Goal: Information Seeking & Learning: Learn about a topic

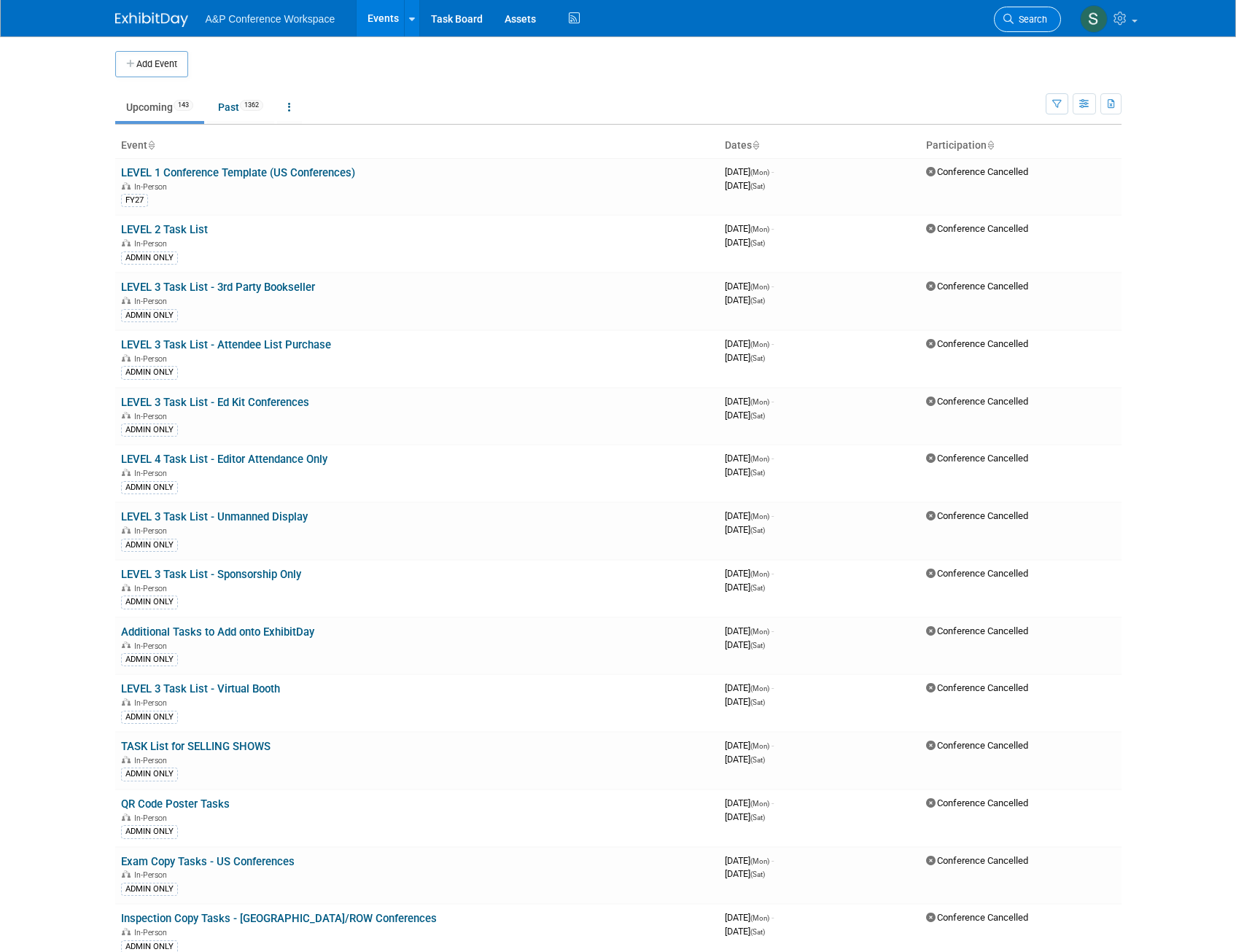
drag, startPoint x: 0, startPoint y: 0, endPoint x: 1017, endPoint y: 14, distance: 1017.1
click at [1017, 14] on span "Search" at bounding box center [1029, 20] width 33 height 11
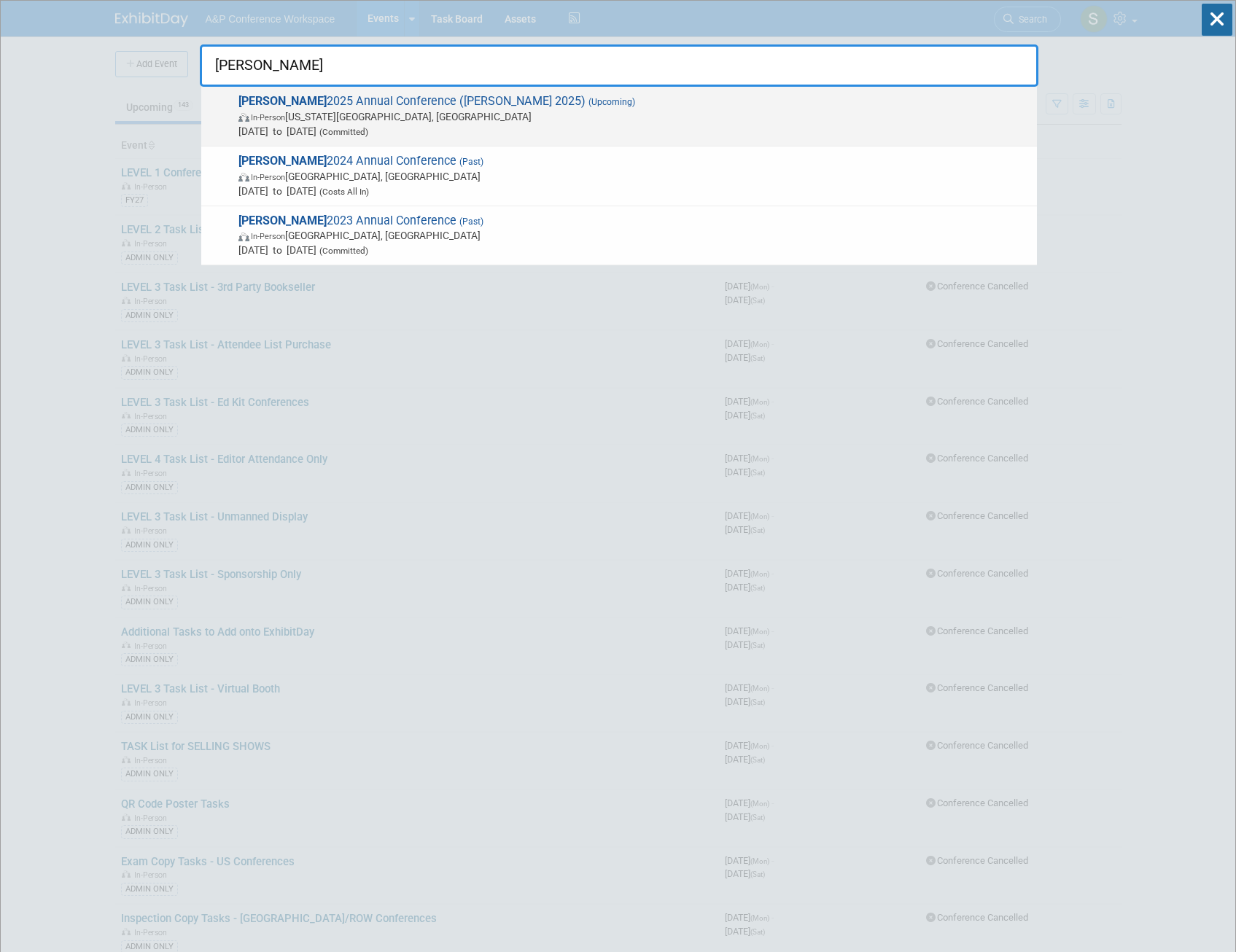
click at [510, 122] on span "In-Person Kansas City, MO" at bounding box center [633, 116] width 791 height 14
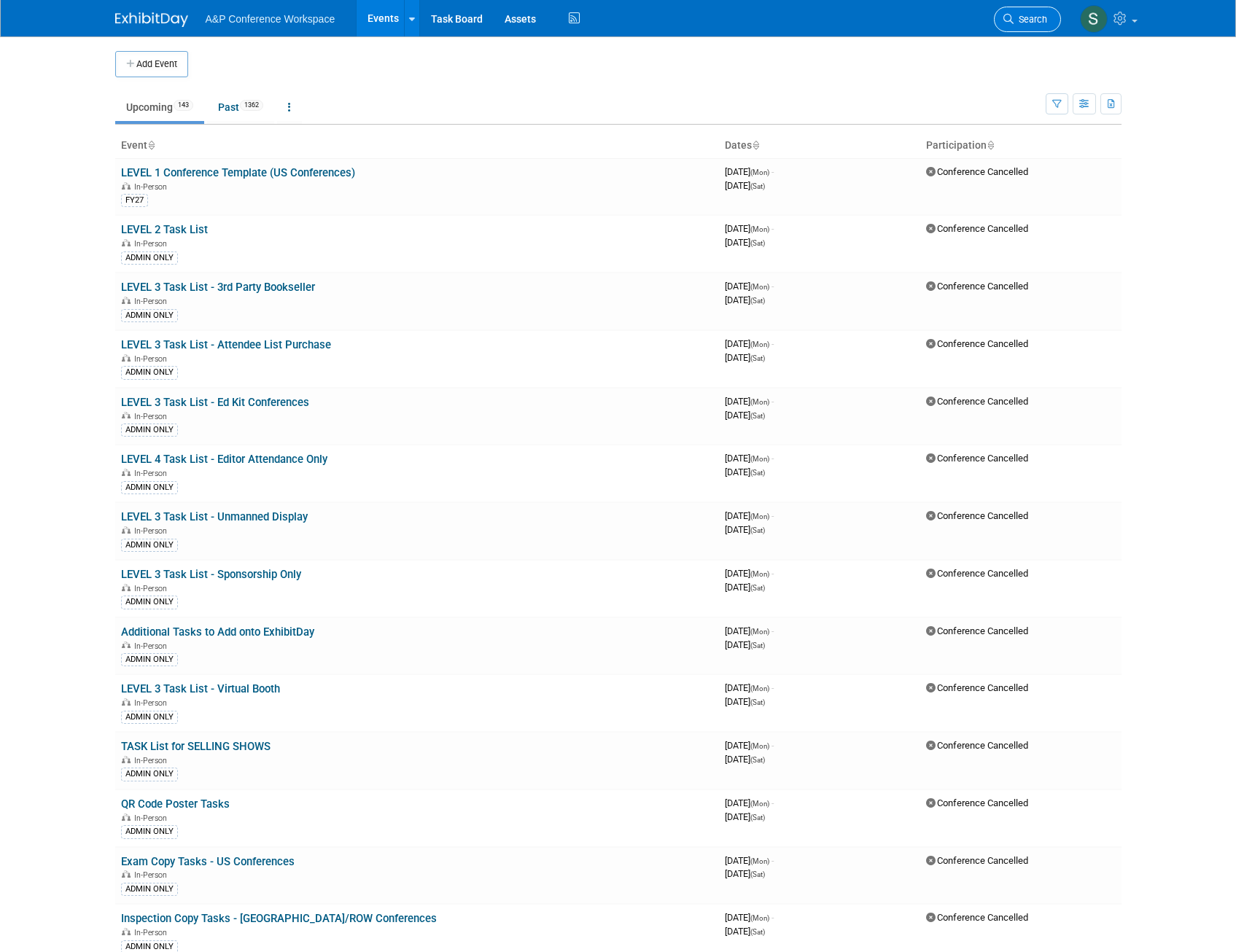
click at [1035, 21] on span "Search" at bounding box center [1029, 20] width 33 height 11
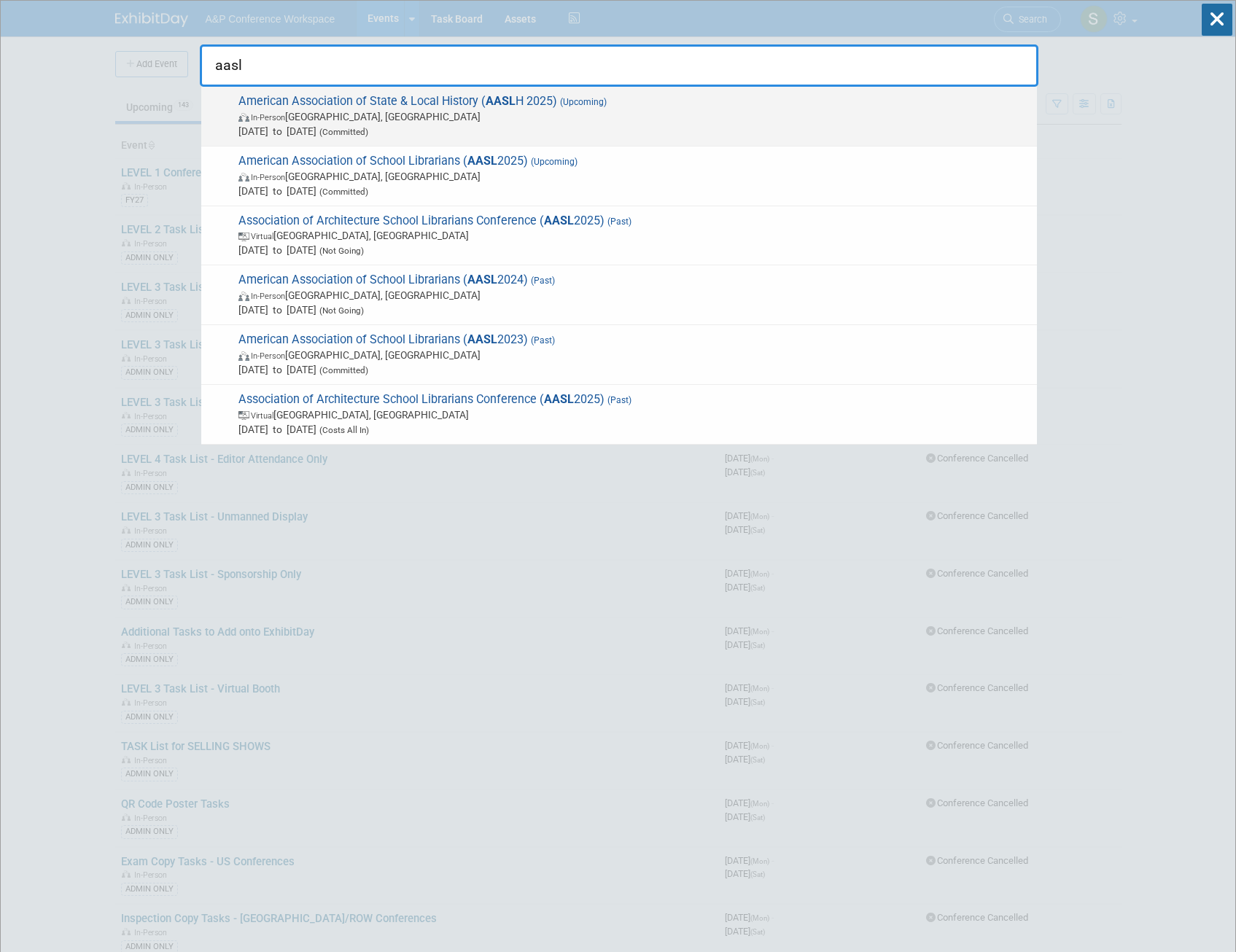
type input "aasl"
click at [601, 119] on span "In-Person Cincinnati, OH" at bounding box center [633, 116] width 791 height 14
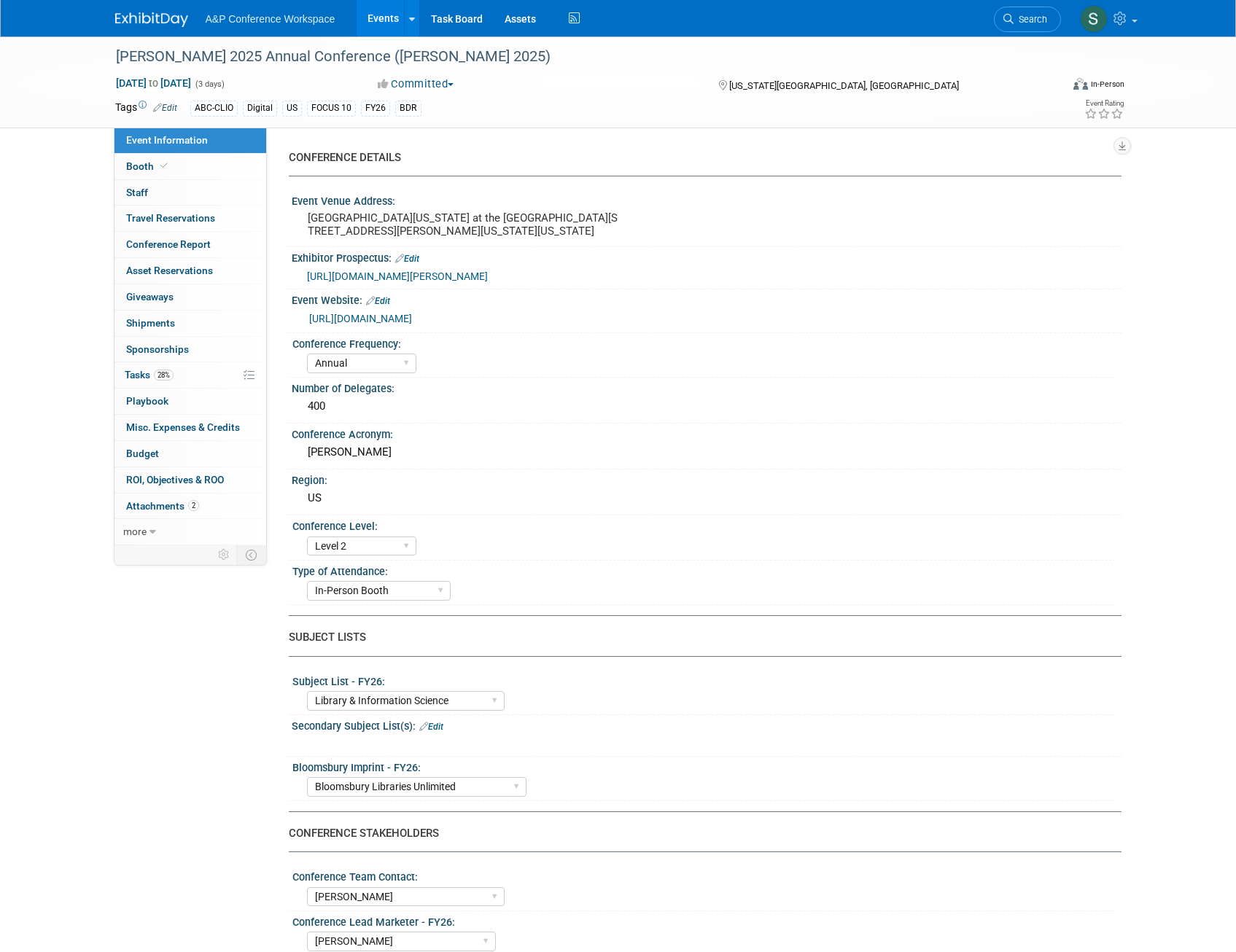
select select "Annual"
select select "Level 2"
select select "In-Person Booth"
select select "Library & Information Science"
select select "Bloomsbury Libraries Unlimited"
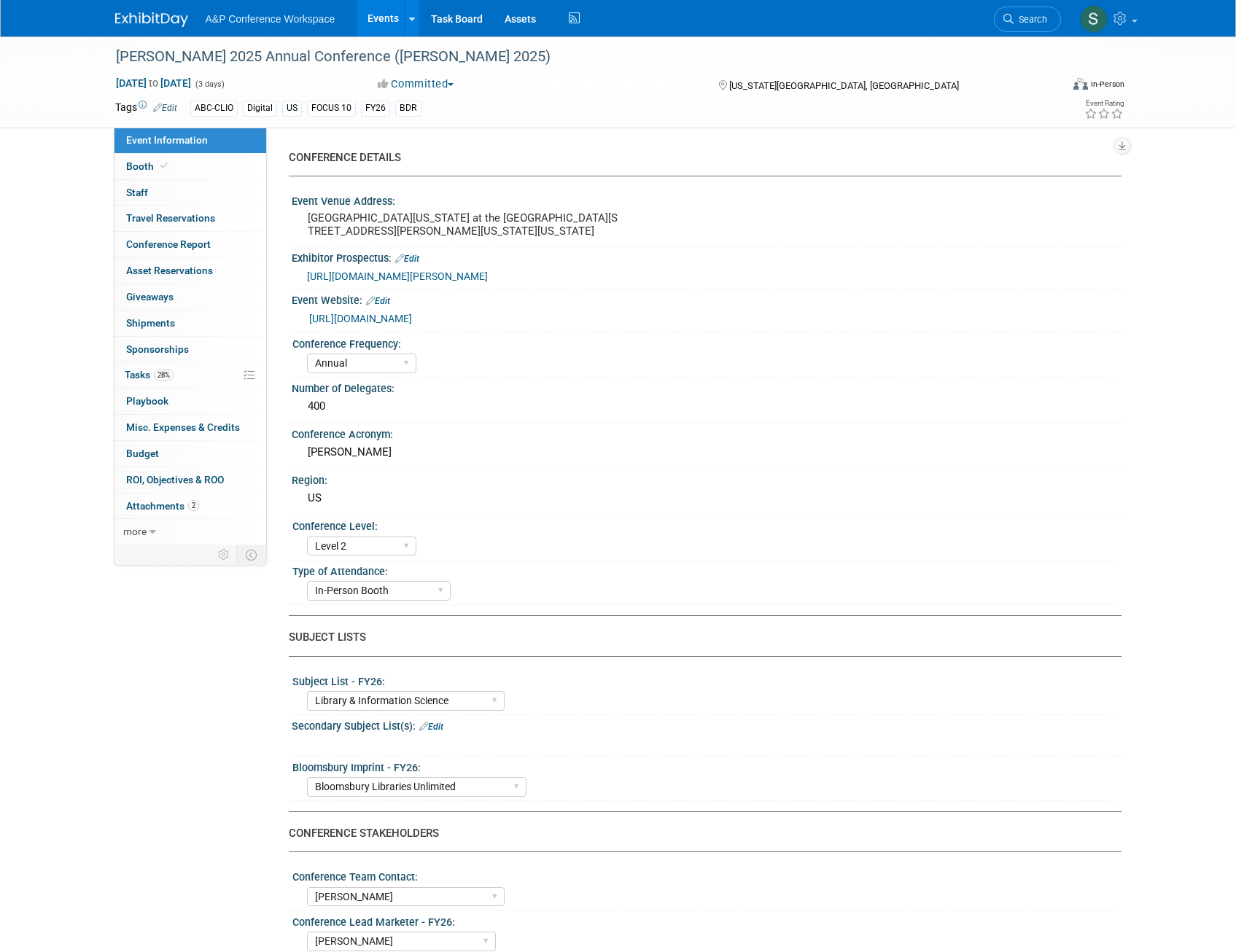
select select "[PERSON_NAME]"
select select "Brand/Subject Presence​"
click at [148, 376] on span "Tasks 28%" at bounding box center [148, 375] width 48 height 11
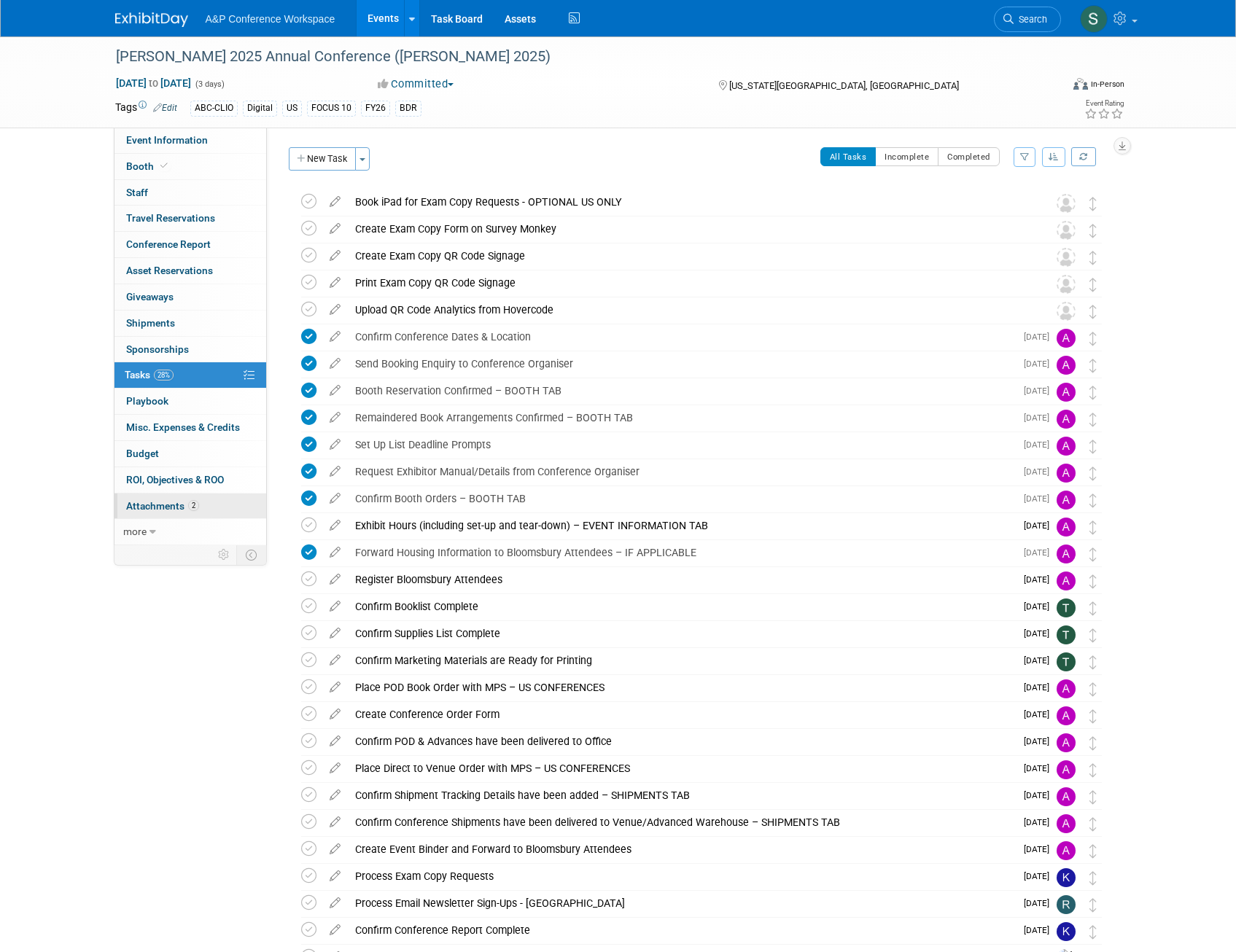
click at [133, 509] on span "Attachments 2" at bounding box center [162, 506] width 73 height 11
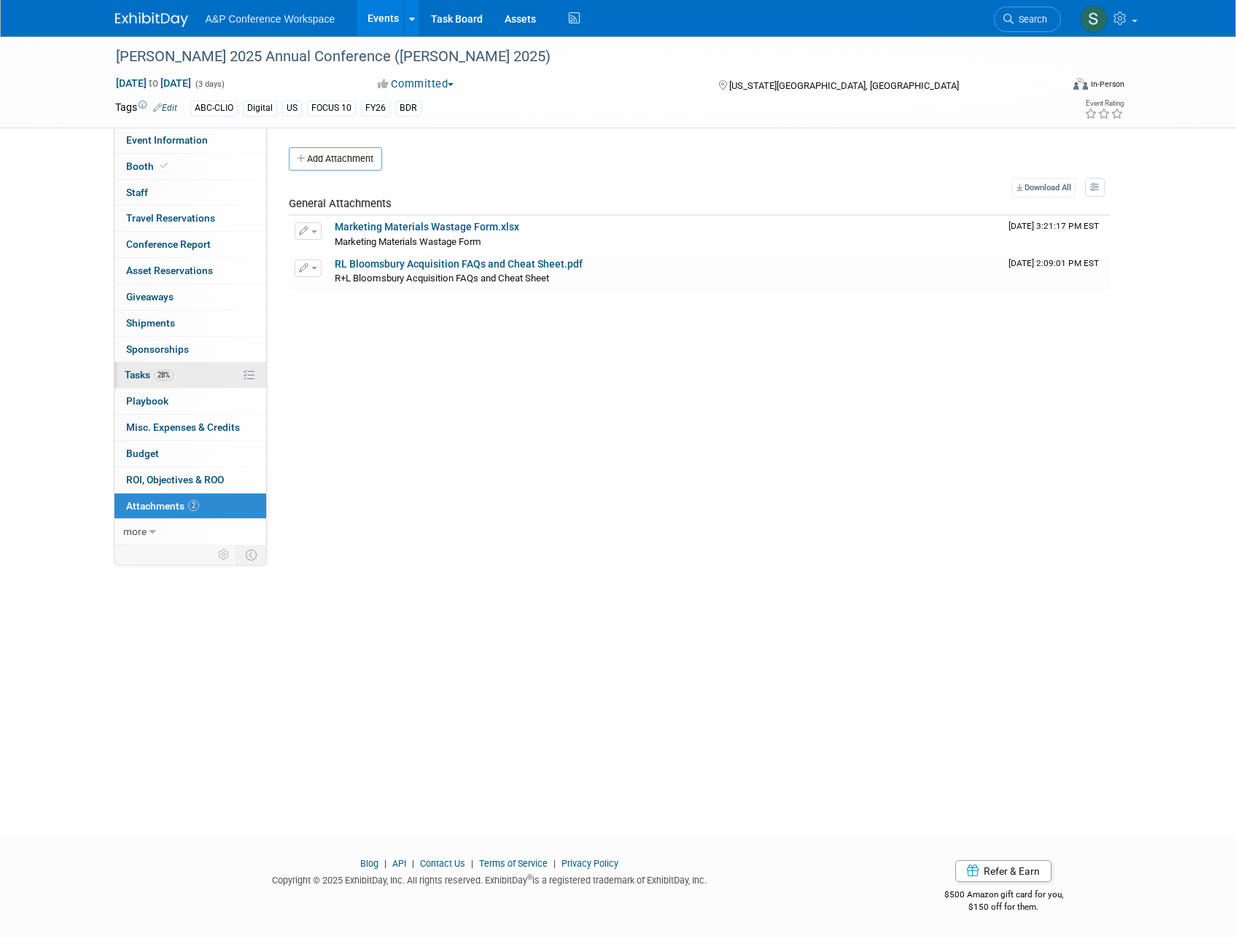
click at [140, 377] on span "Tasks 28%" at bounding box center [148, 375] width 48 height 11
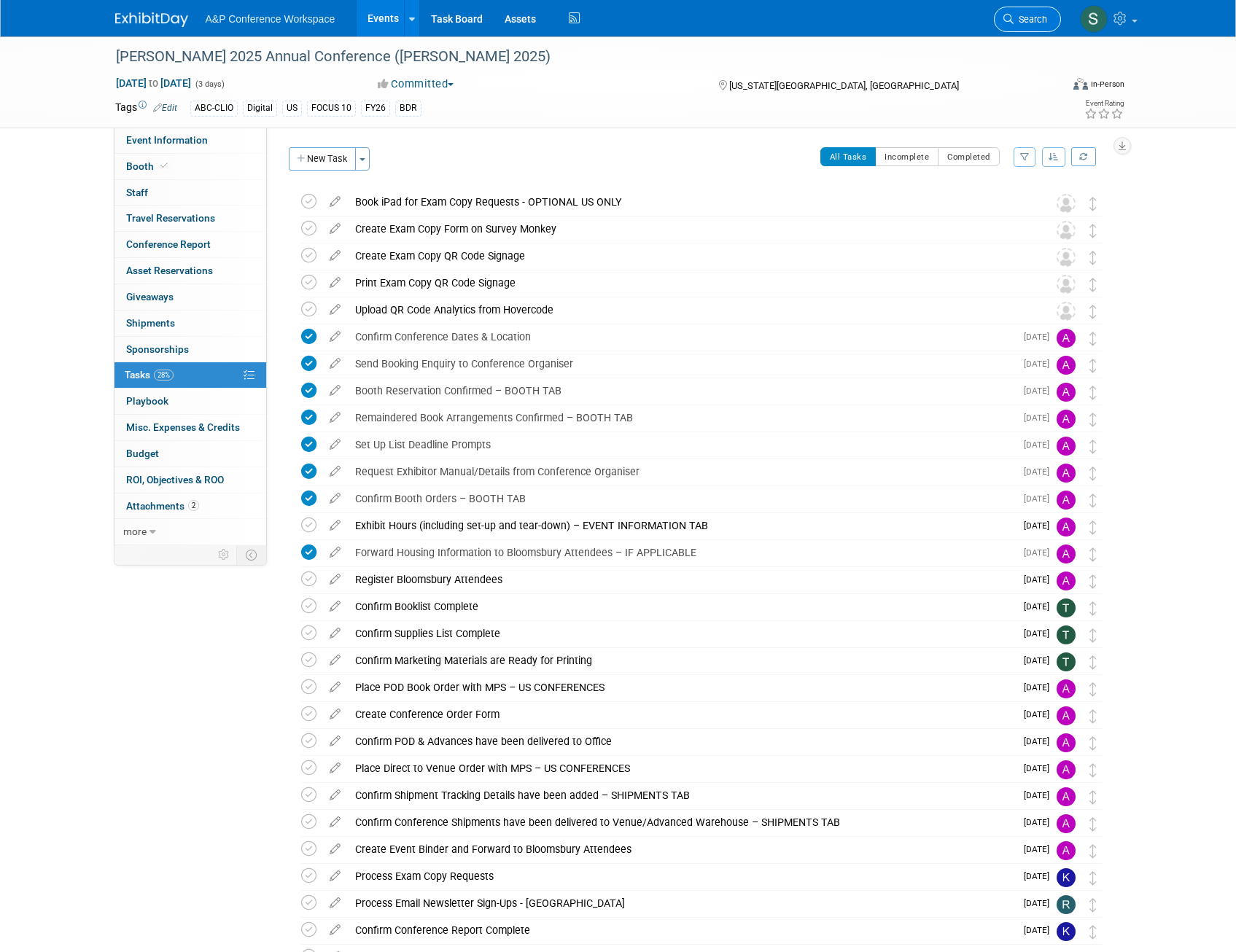
click at [1015, 22] on span "Search" at bounding box center [1029, 20] width 33 height 11
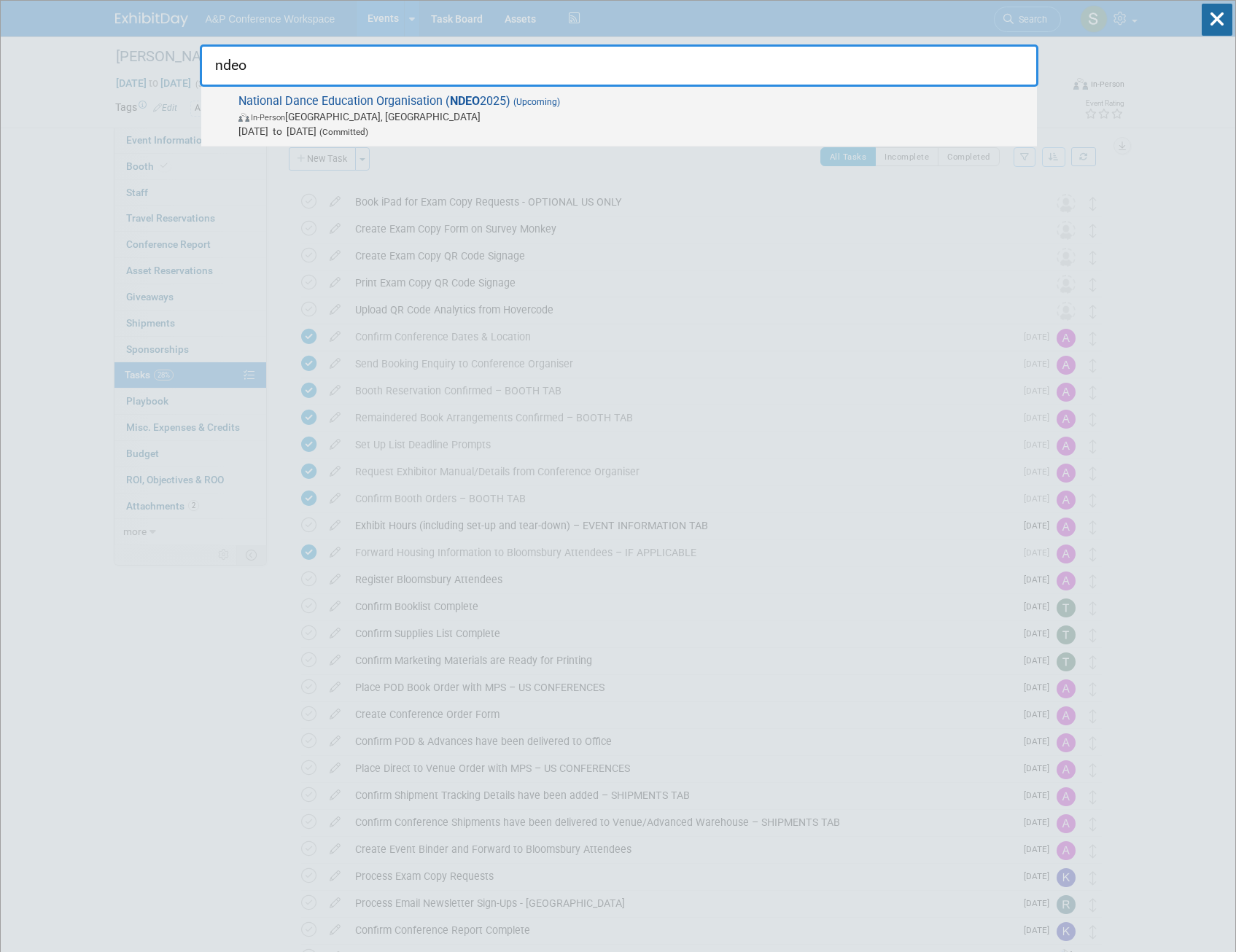
click at [660, 124] on span "Oct 3, 2025 to Oct 6, 2025 (Committed)" at bounding box center [633, 131] width 791 height 14
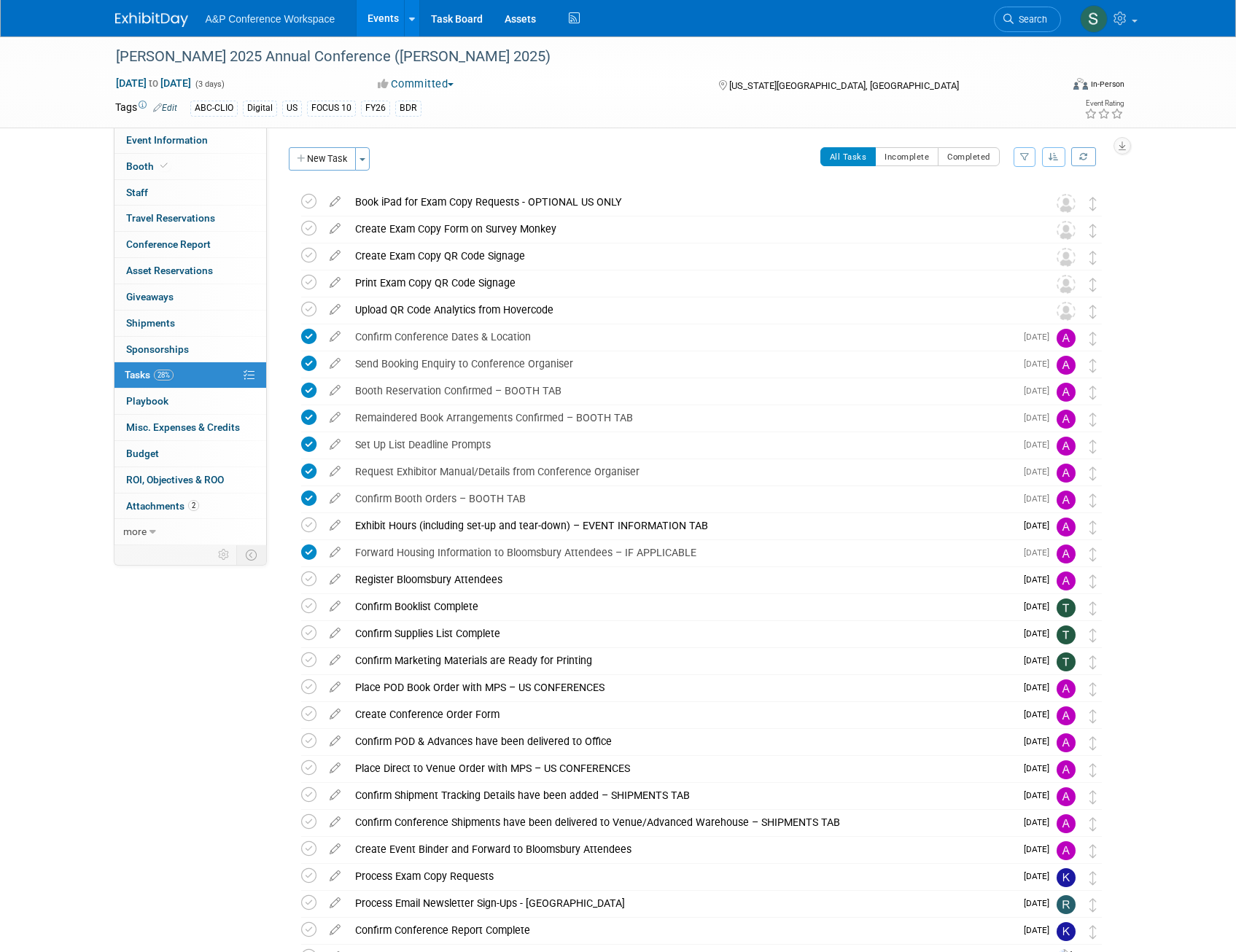
drag, startPoint x: 1020, startPoint y: 21, endPoint x: 1002, endPoint y: 28, distance: 19.3
click at [1020, 21] on span "Search" at bounding box center [1029, 20] width 33 height 11
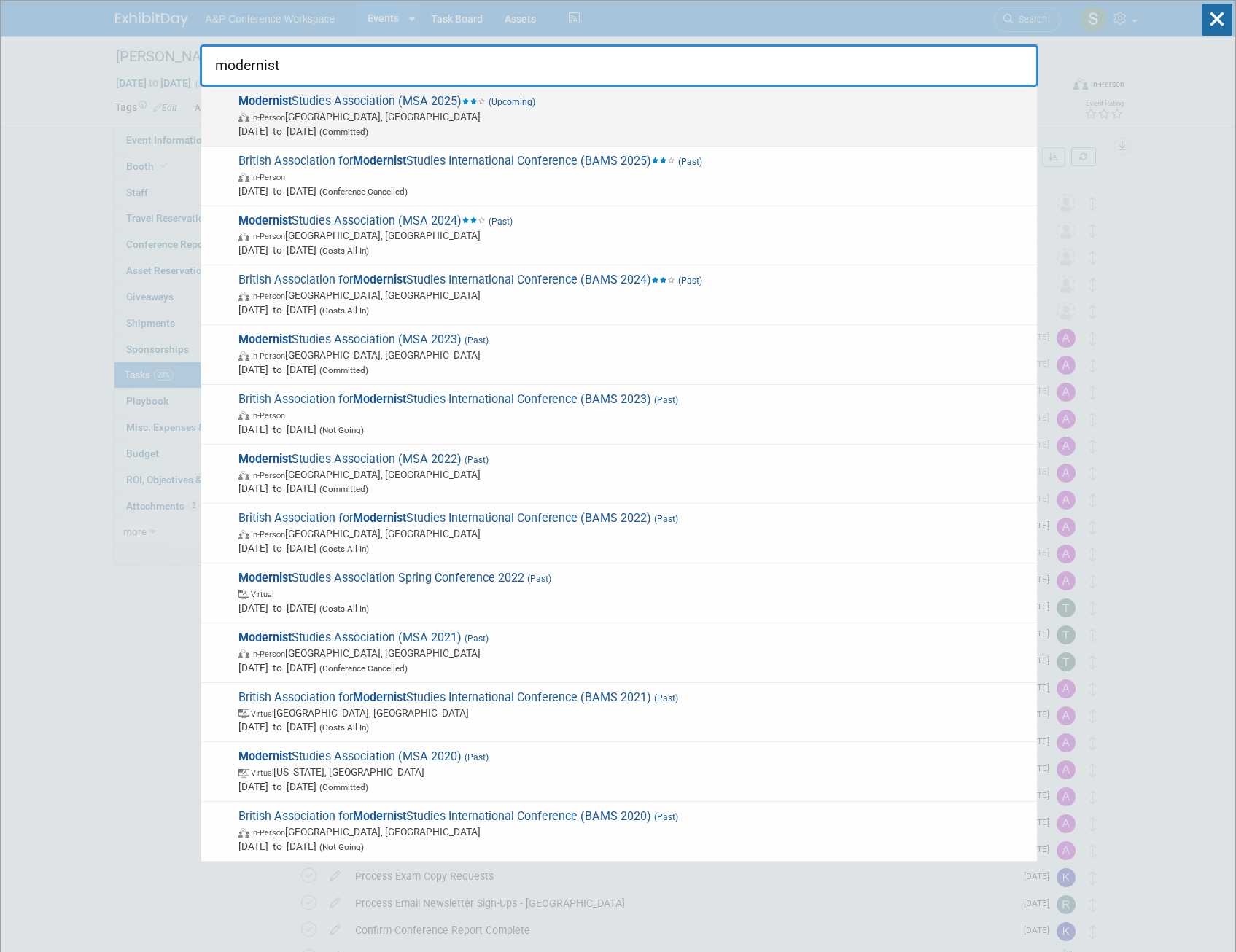
type input "modernist"
click at [397, 102] on span "Modernist Studies Association (MSA 2025) (Upcoming) In-Person Boston, MA Oct 9,…" at bounding box center [631, 116] width 796 height 45
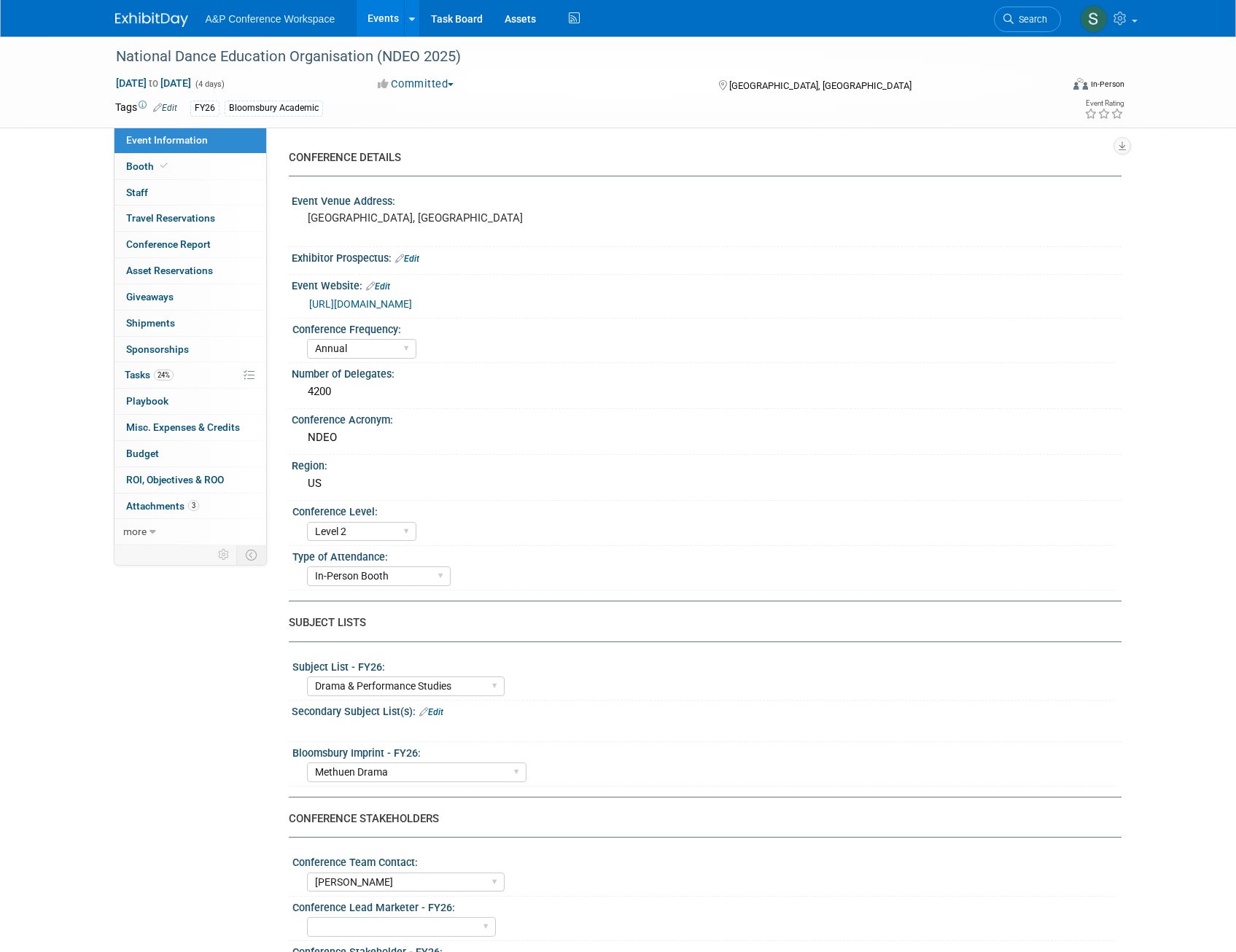
select select "Annual"
select select "Level 2"
select select "In-Person Booth"
select select "Drama & Performance Studies"
select select "Methuen Drama"
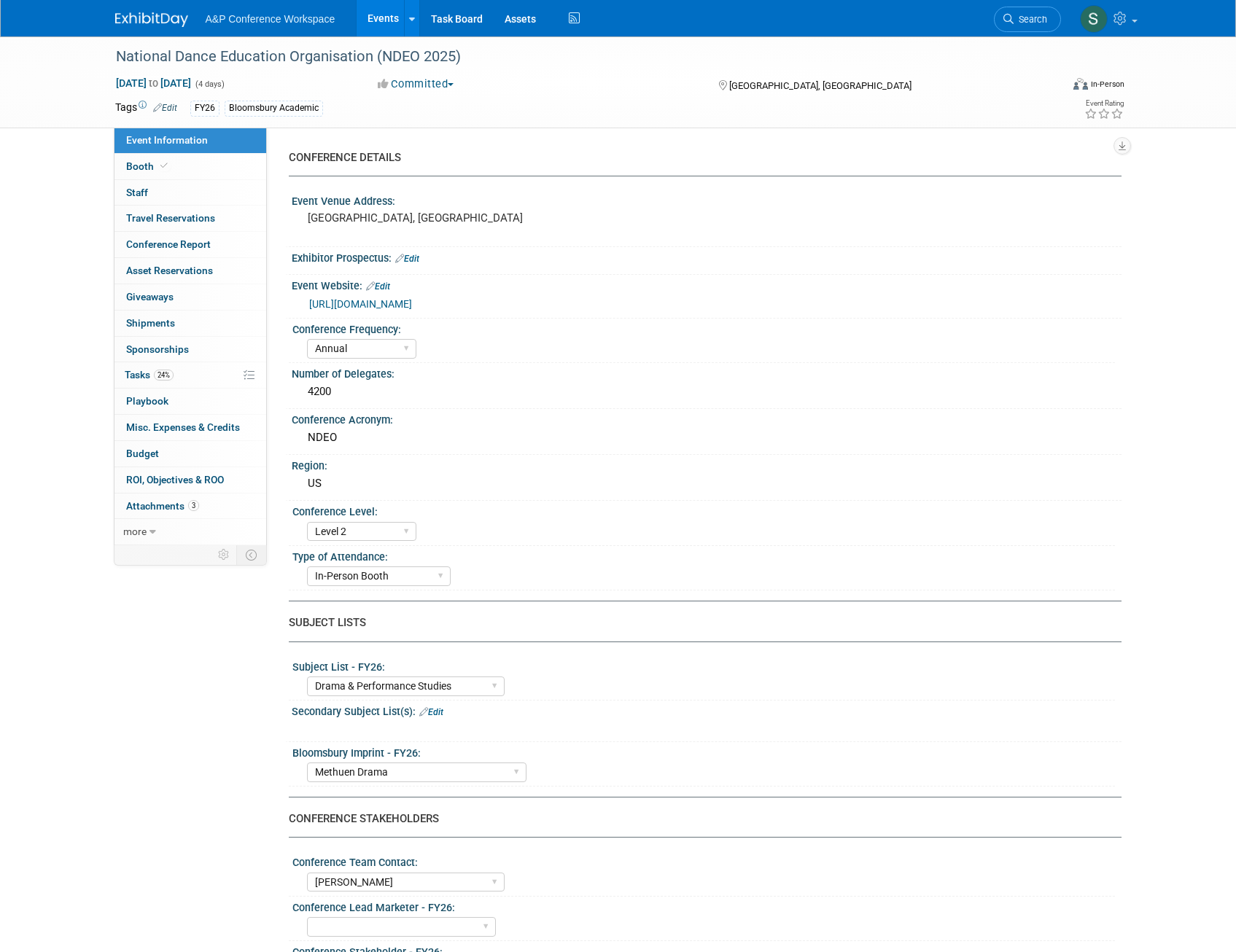
select select "[PERSON_NAME]"
select select "Networking/Commissioning"
click at [172, 379] on span "24%" at bounding box center [163, 375] width 20 height 11
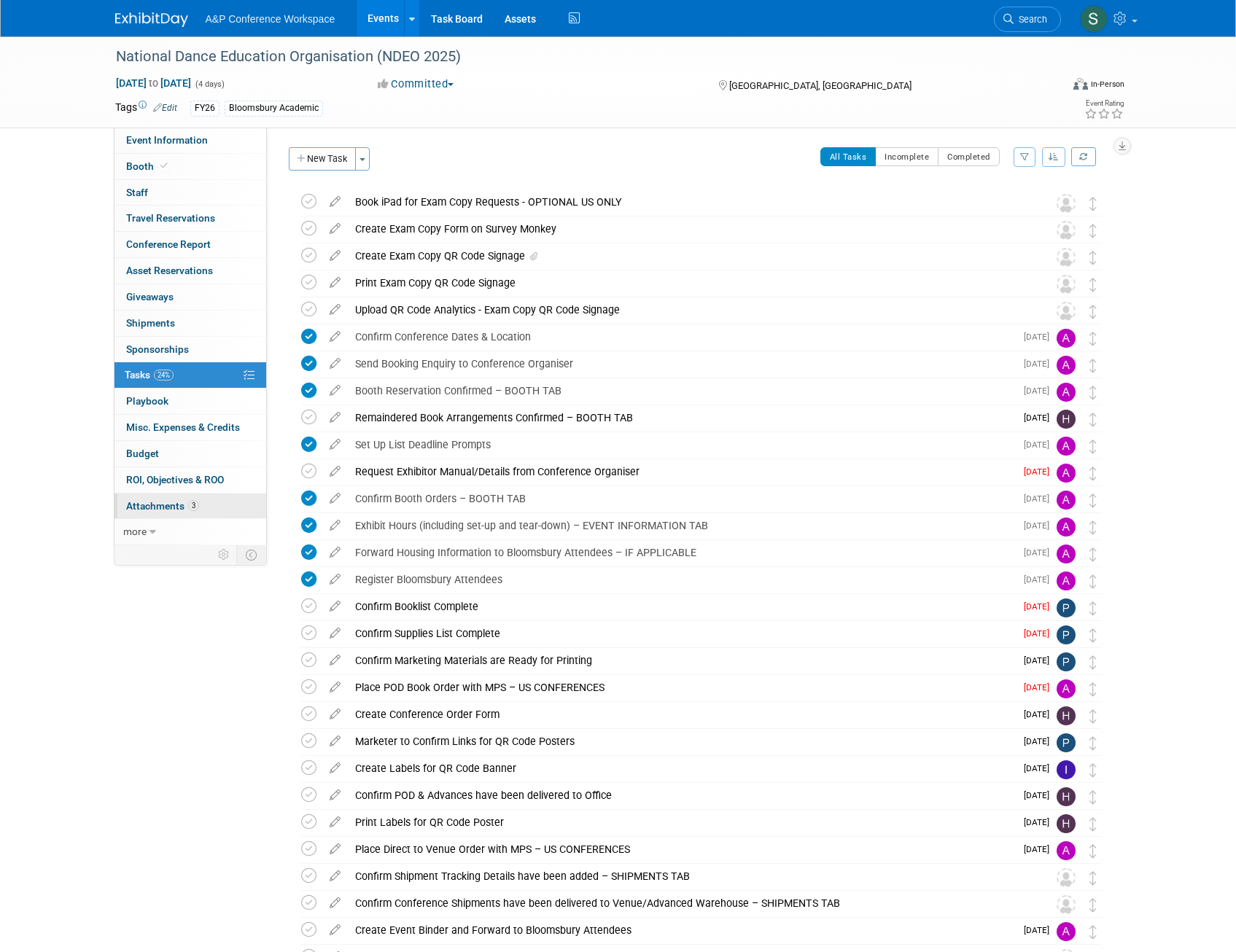
click at [119, 501] on link "3 Attachments 3" at bounding box center [191, 506] width 152 height 26
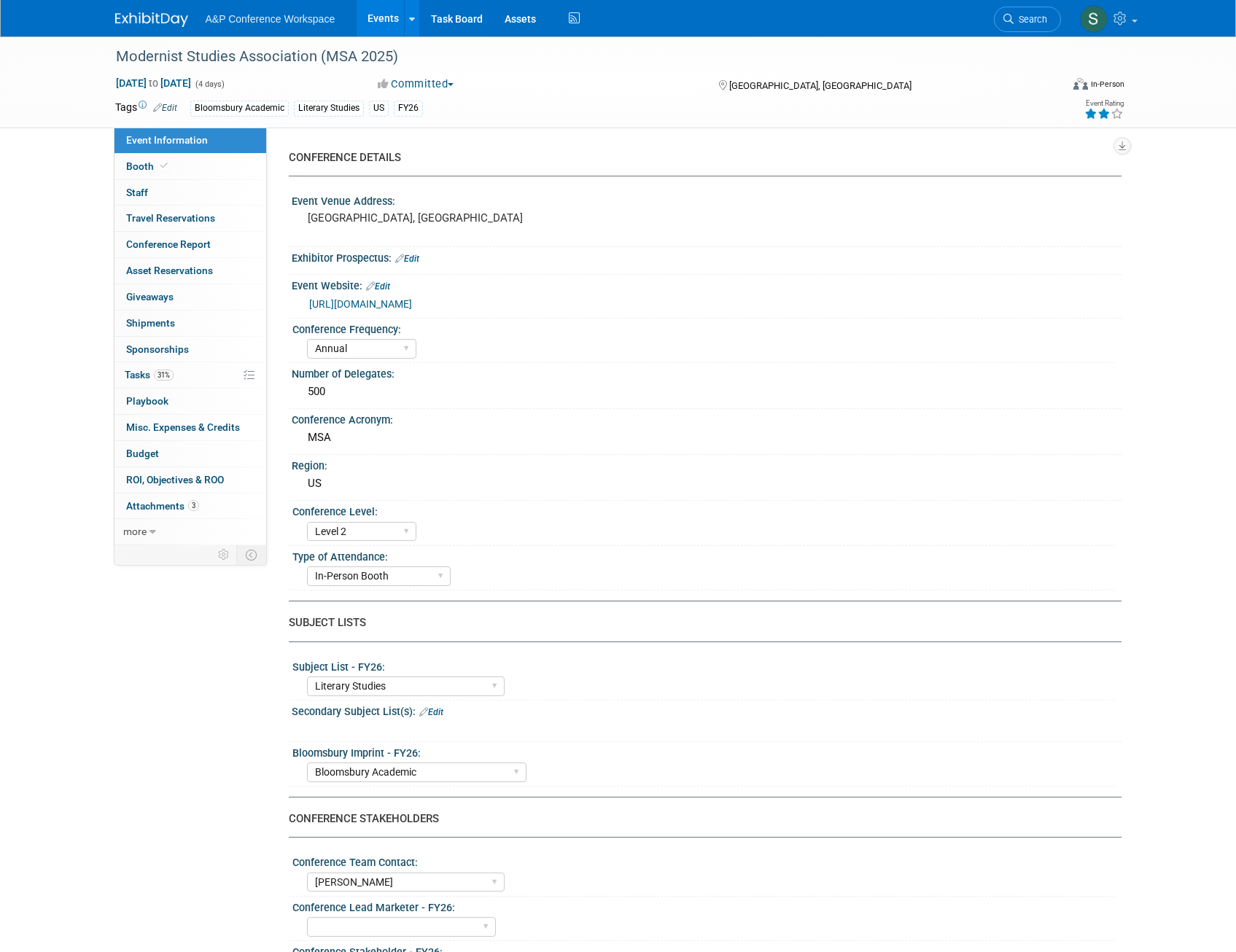
select select "Annual"
select select "Level 2"
select select "In-Person Booth"
select select "Literary Studies"
select select "Bloomsbury Academic"
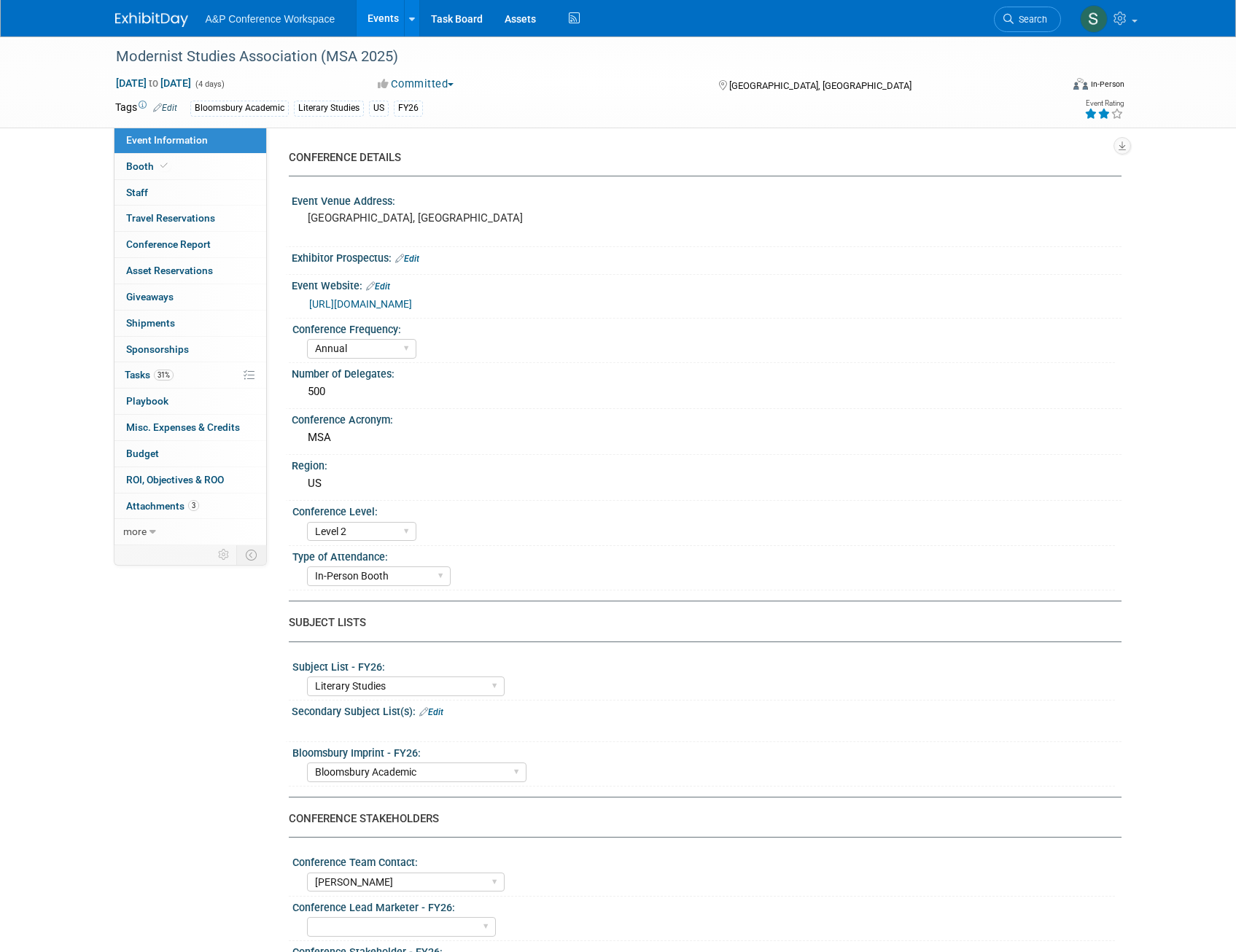
select select "[PERSON_NAME]"
select select "Brand/Subject Presence​"
click at [139, 372] on span "Tasks 31%" at bounding box center [148, 375] width 48 height 11
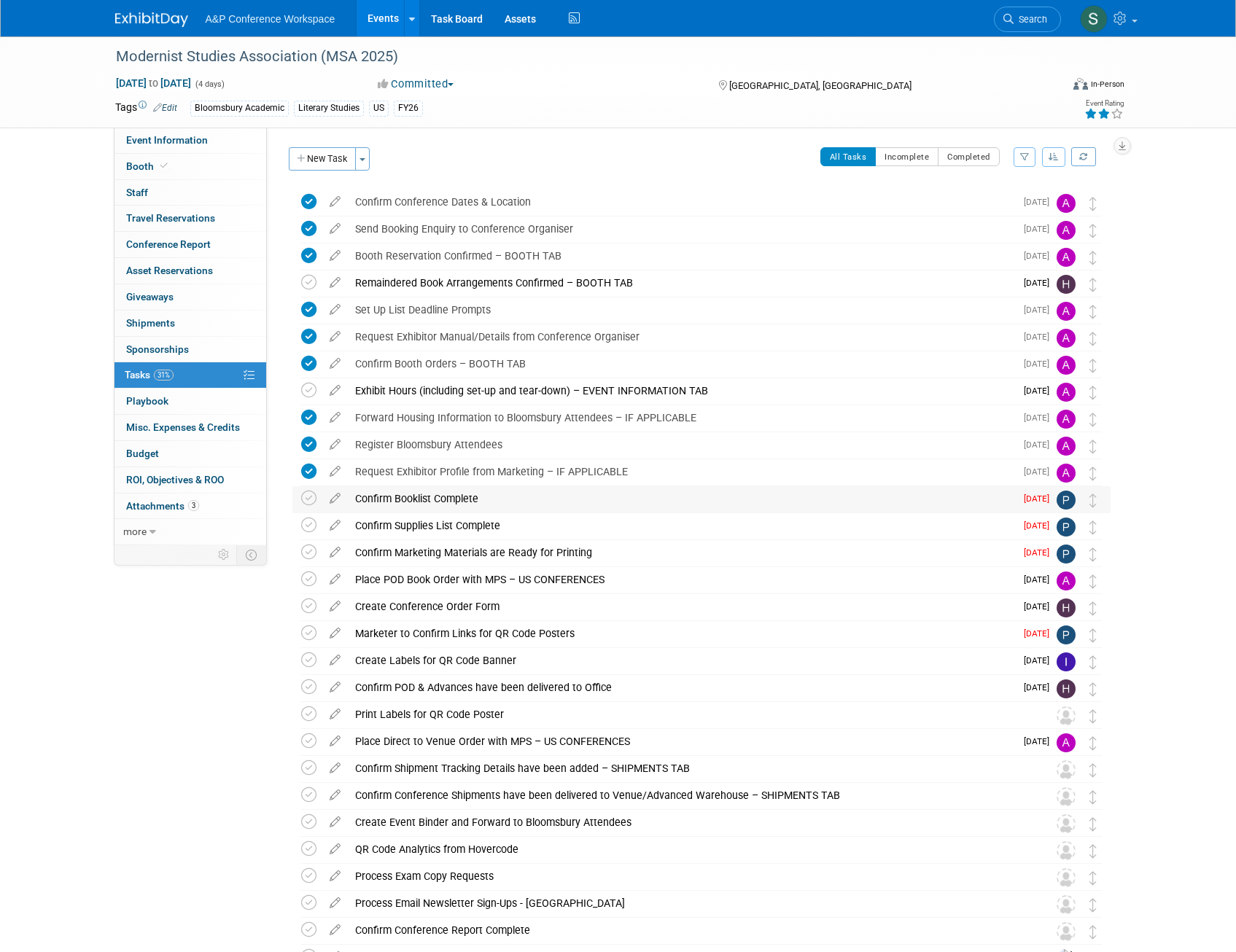
click at [442, 499] on div "Confirm Booklist Complete" at bounding box center [681, 498] width 667 height 25
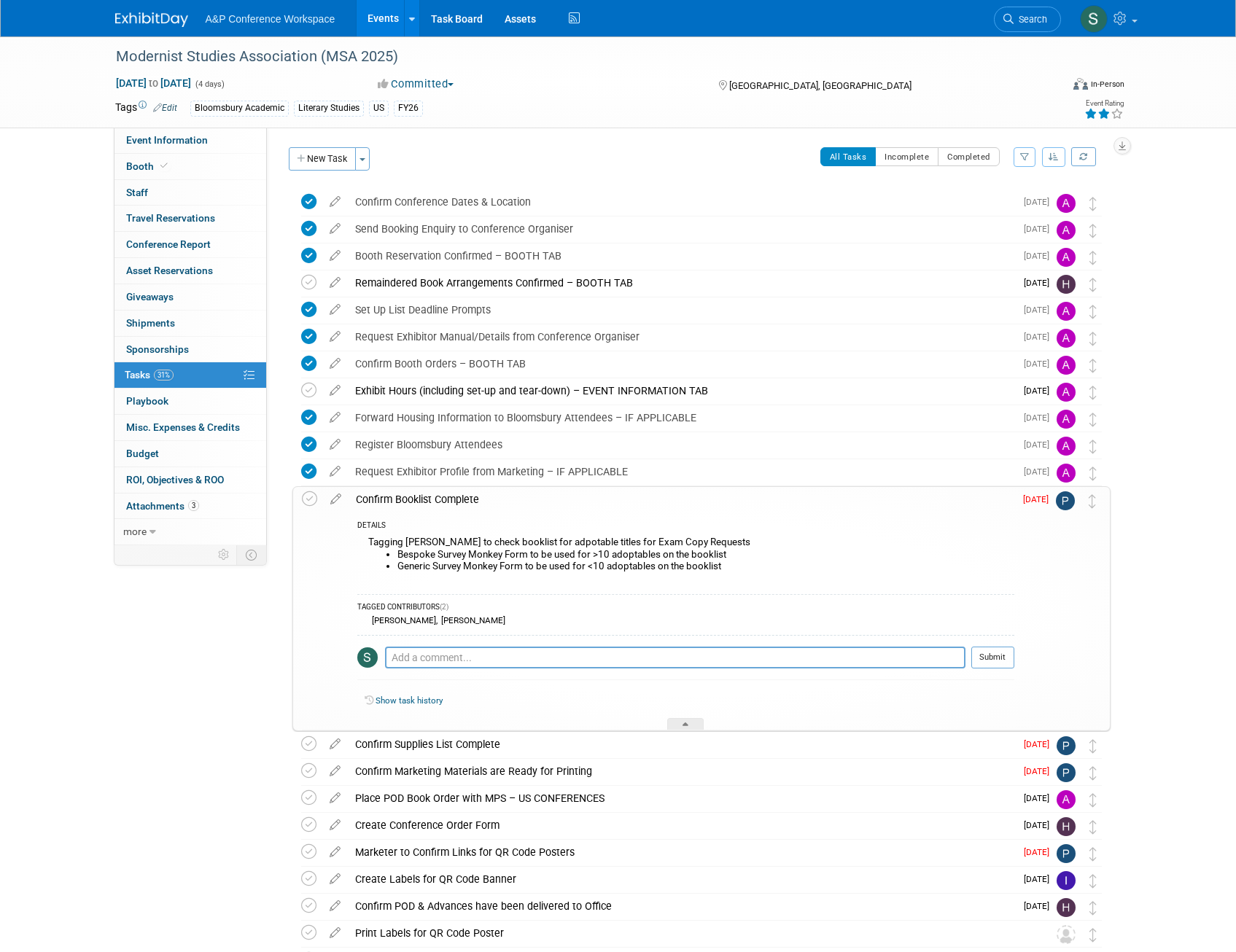
click at [466, 497] on div "Confirm Booklist Complete" at bounding box center [681, 499] width 665 height 25
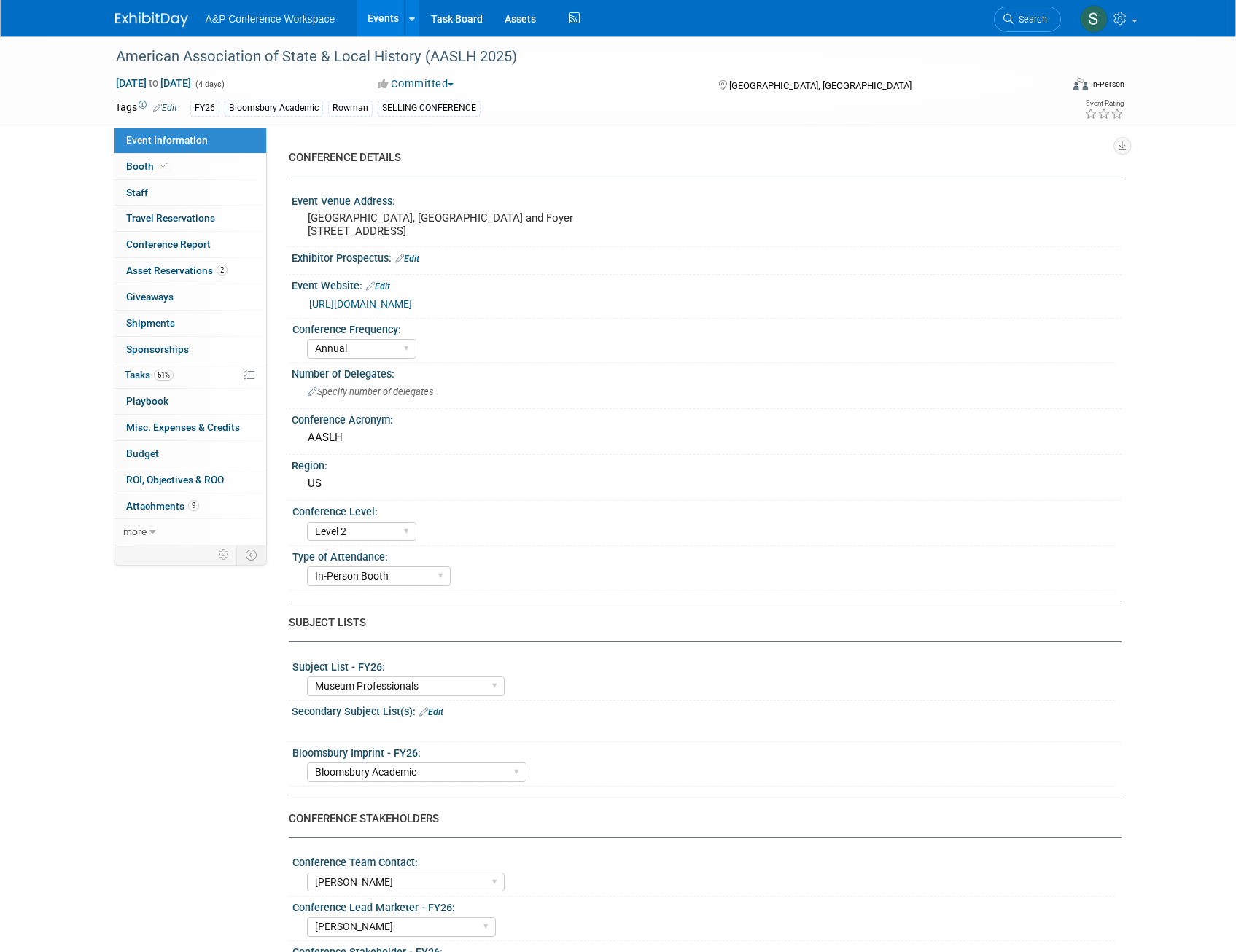
select select "Annual"
select select "Level 2"
select select "In-Person Booth"
select select "Museum Professionals"
select select "Bloomsbury Academic"
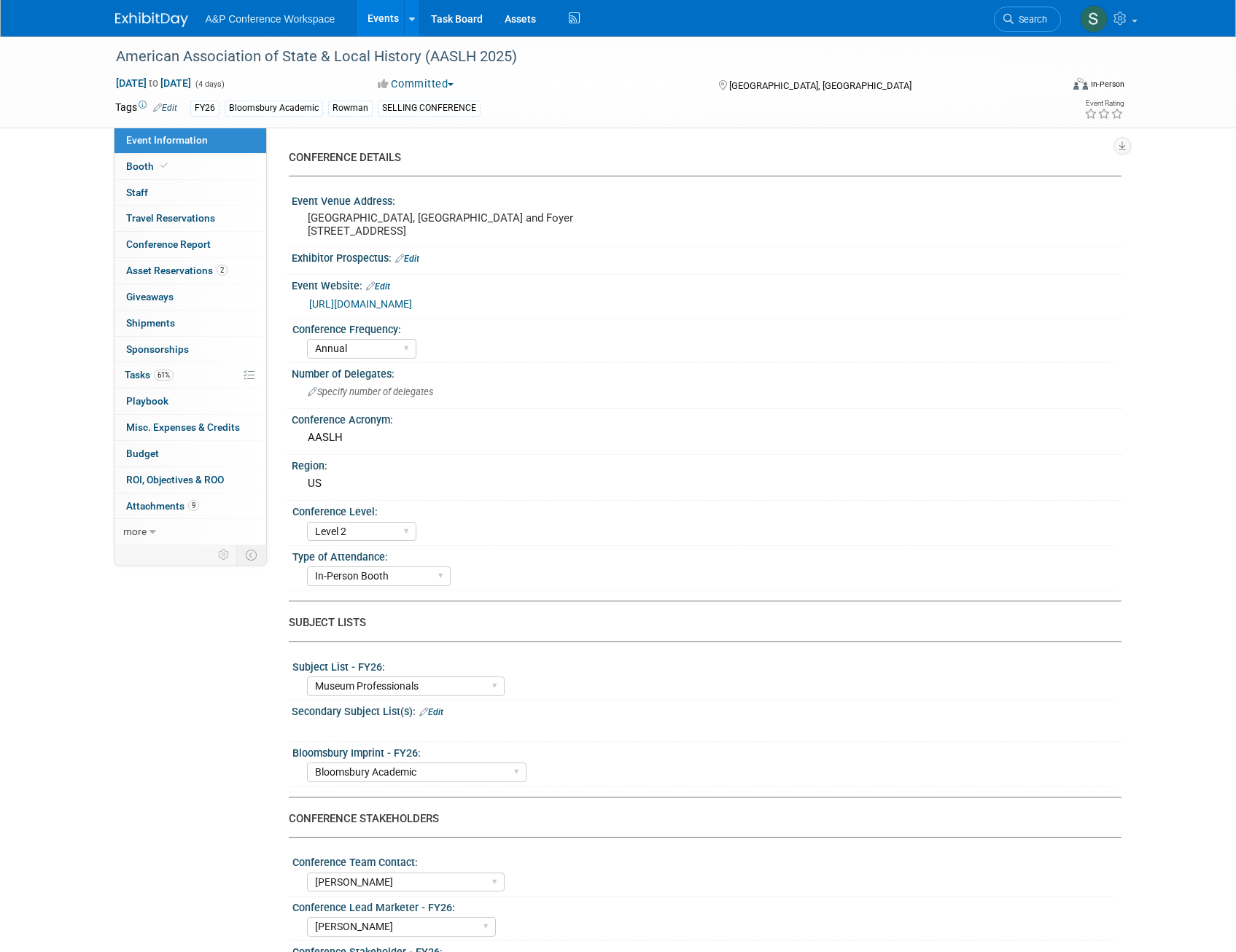
select select "[PERSON_NAME]"
select select "Brand/Subject Presence​"
click at [169, 379] on span "61%" at bounding box center [163, 375] width 20 height 11
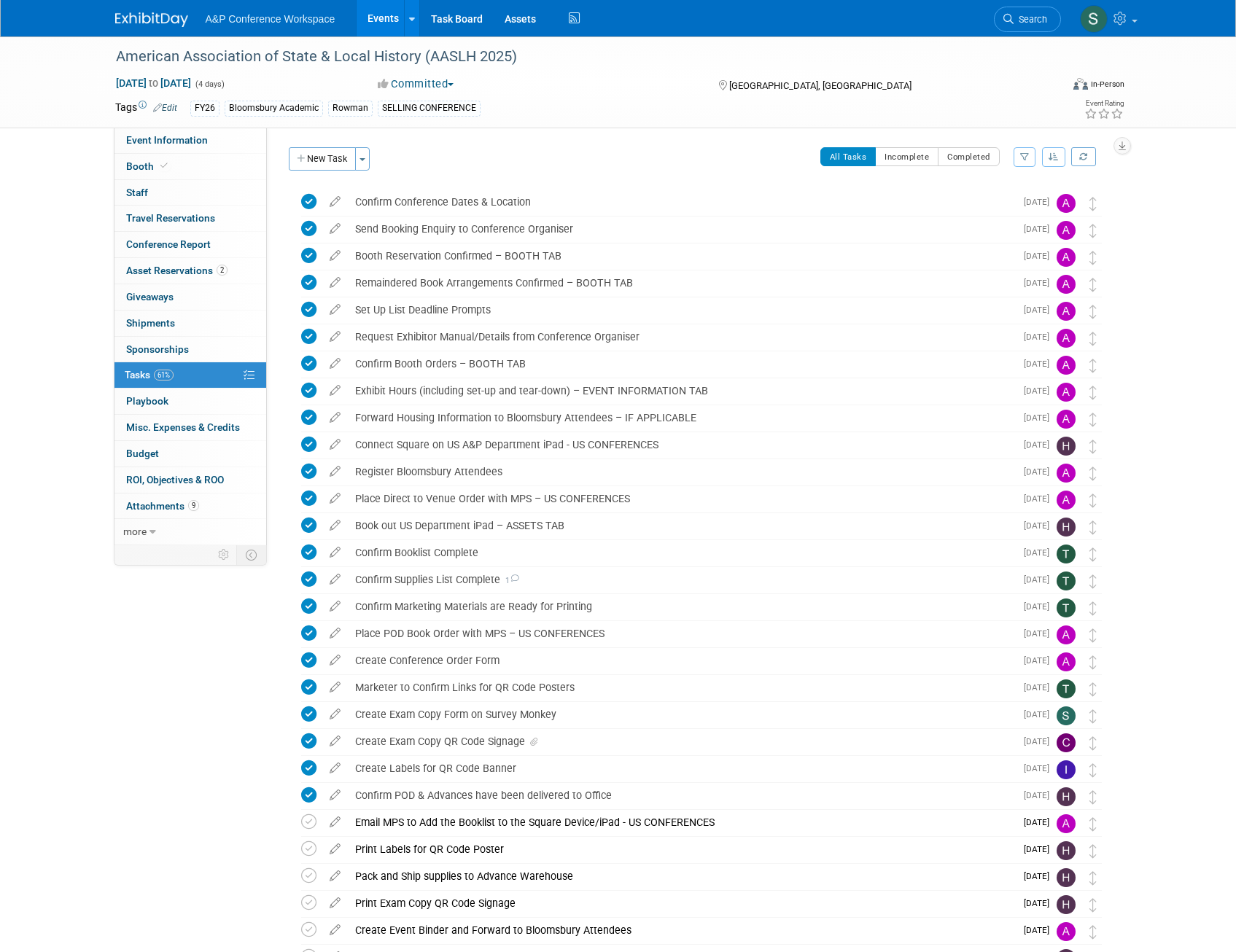
click at [1023, 16] on span "Search" at bounding box center [1029, 20] width 33 height 11
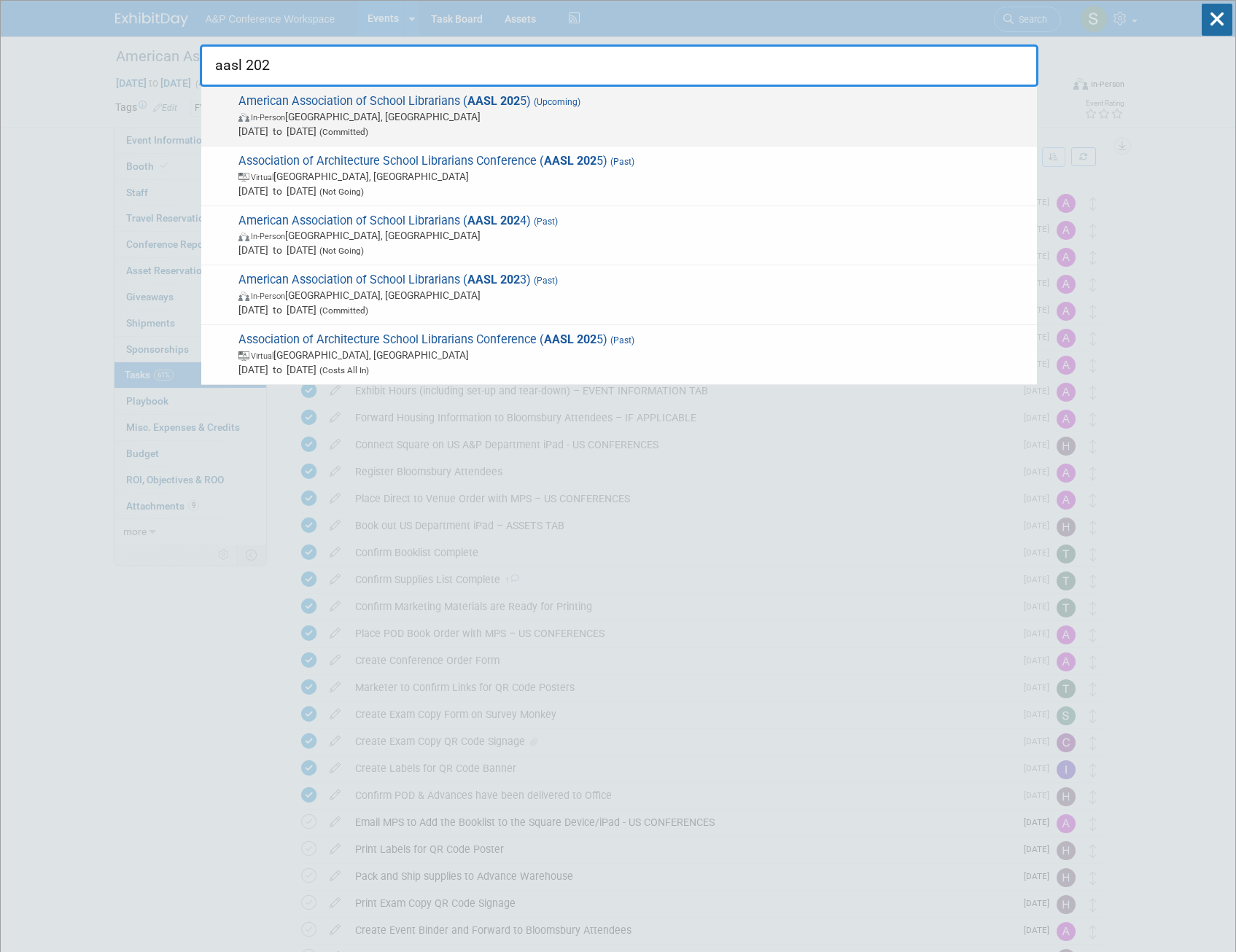
type input "aasl 202"
click at [495, 99] on strong "AASL 202" at bounding box center [493, 101] width 52 height 14
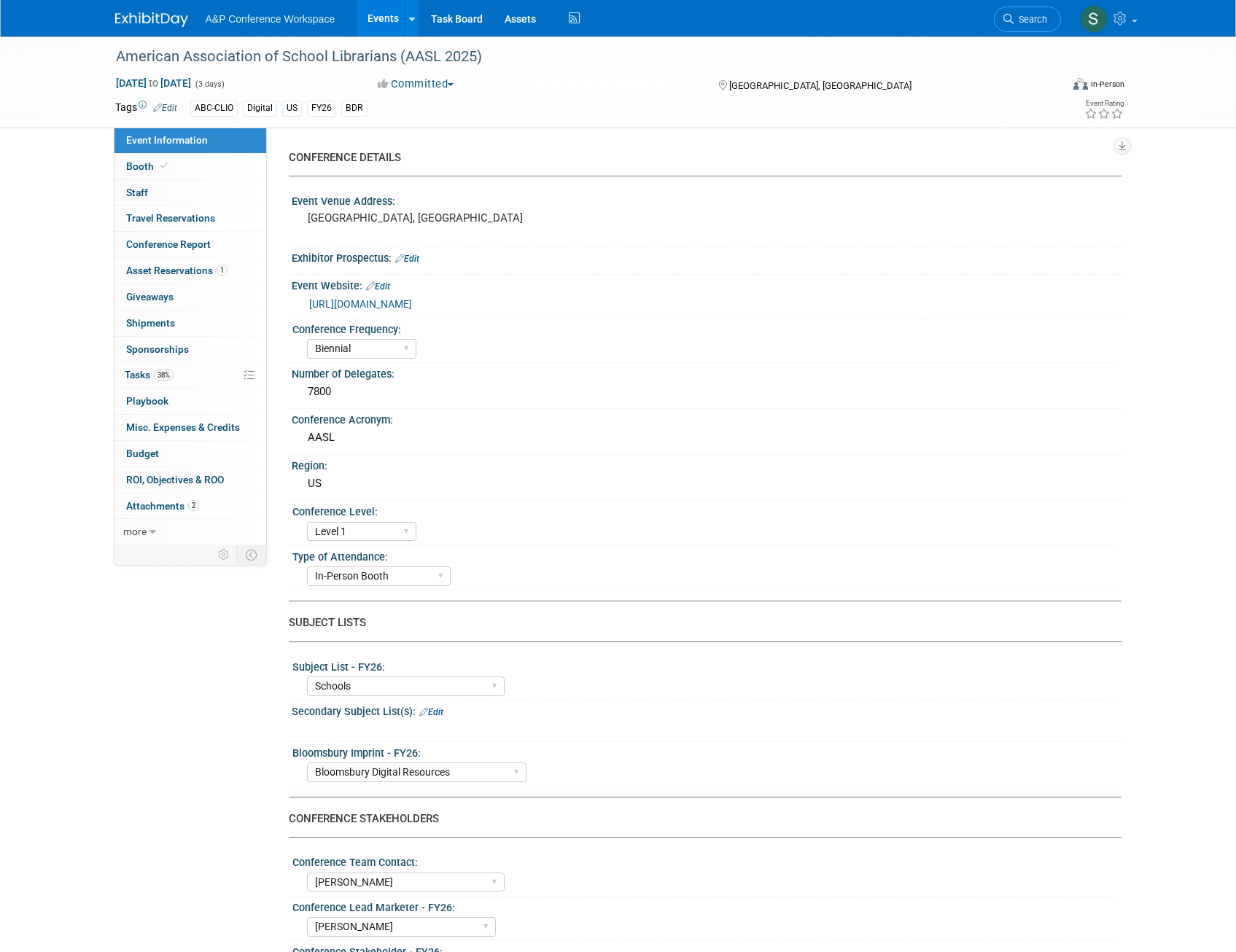
select select "Biennial"
select select "Level 1"
select select "In-Person Booth"
select select "Schools"
select select "Bloomsbury Digital Resources"
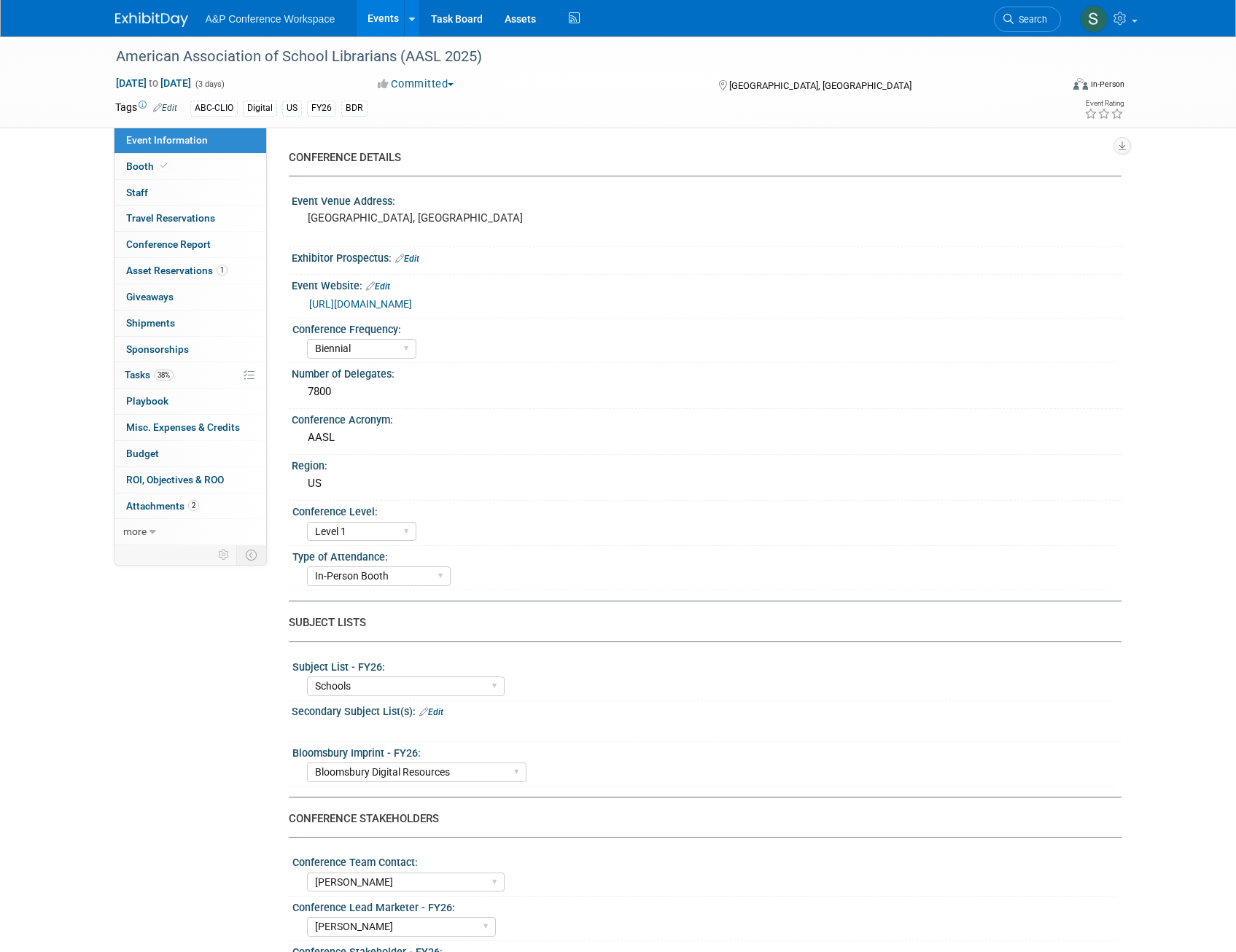
select select "[PERSON_NAME]"
select select "BDR Product Awareness and Trial Generation​"
click at [146, 377] on span "Tasks 38%" at bounding box center [148, 375] width 48 height 11
